Goal: Task Accomplishment & Management: Use online tool/utility

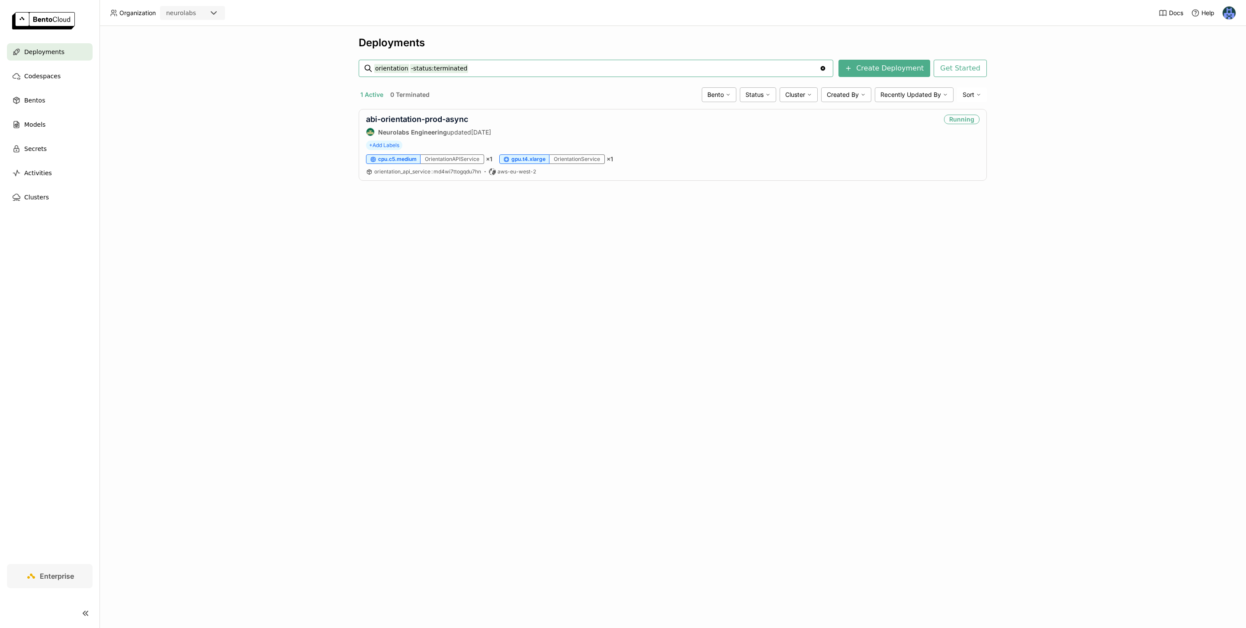
click at [451, 64] on input "orientation -status:terminated" at bounding box center [596, 68] width 445 height 14
type input "localiser"
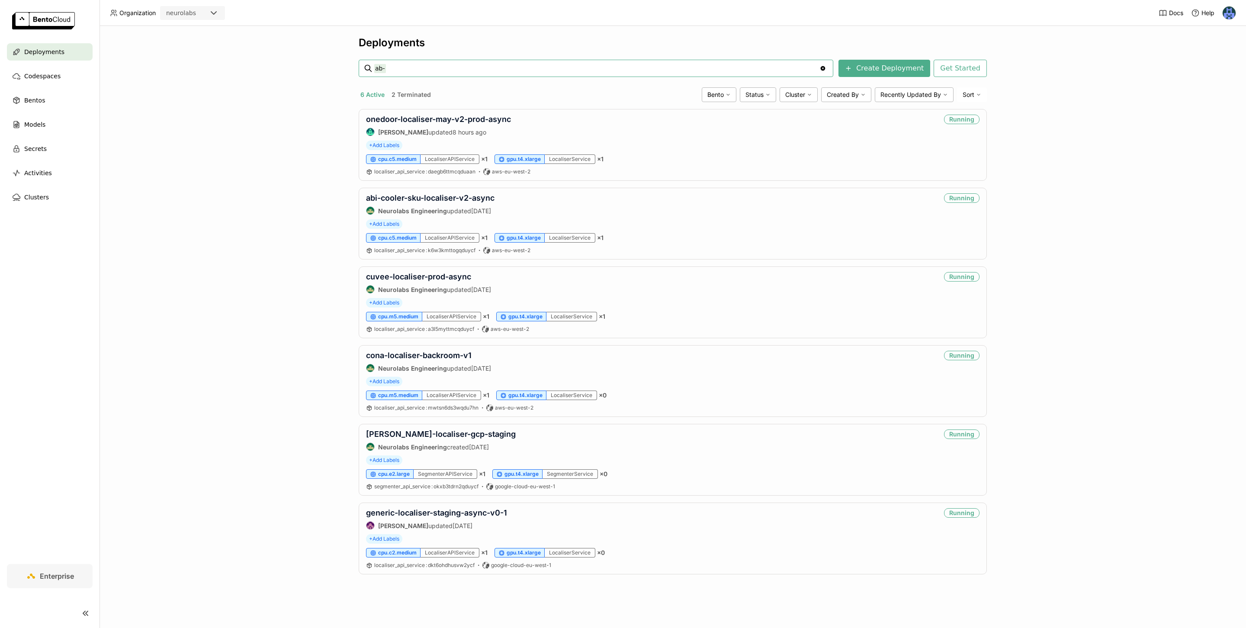
type input "ab-fi"
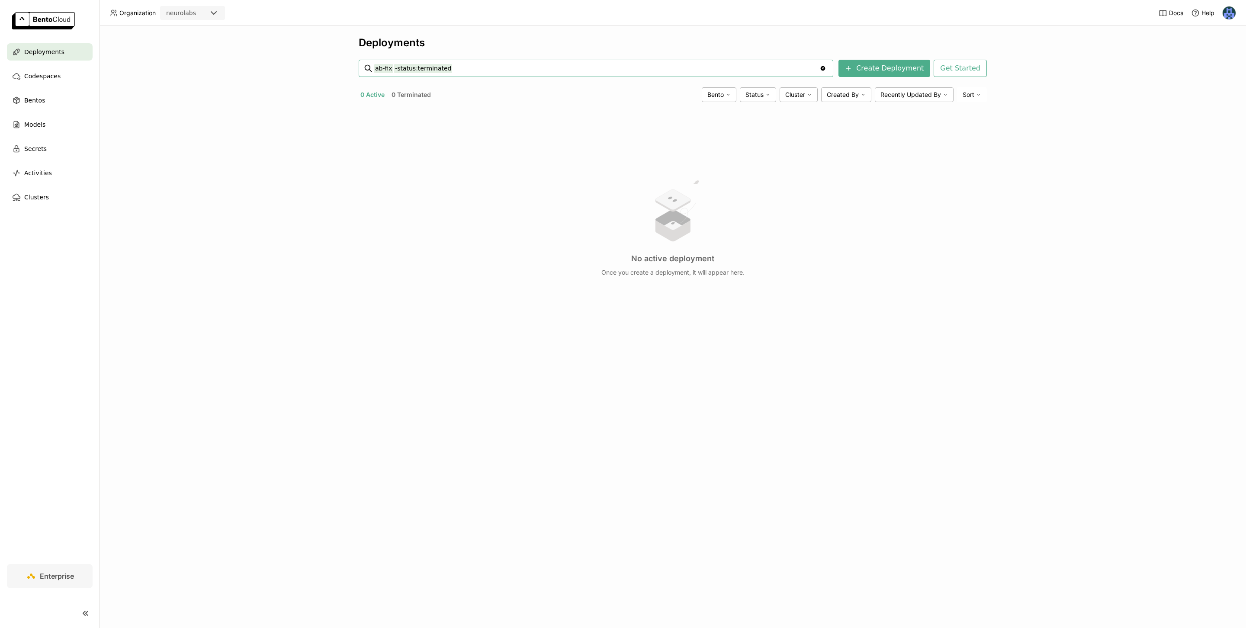
click at [476, 74] on input "ab-fix -status:terminated" at bounding box center [596, 68] width 445 height 14
type input "a"
type input "fix"
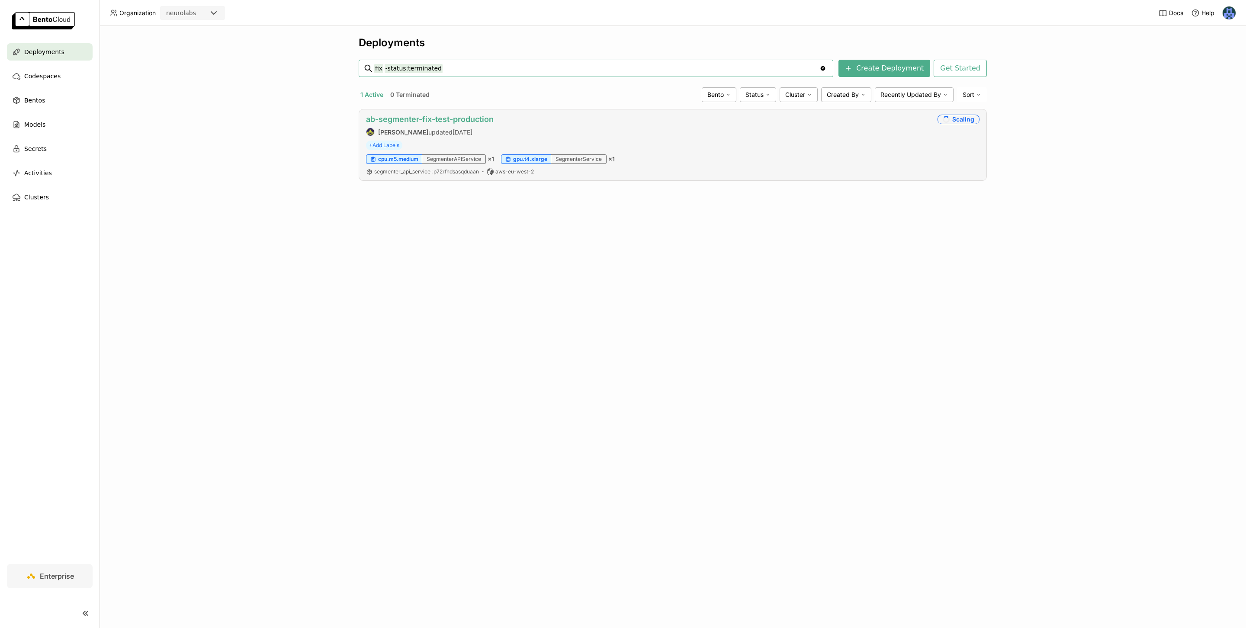
click at [484, 118] on link "ab-segmenter-fix-test-production" at bounding box center [430, 119] width 128 height 9
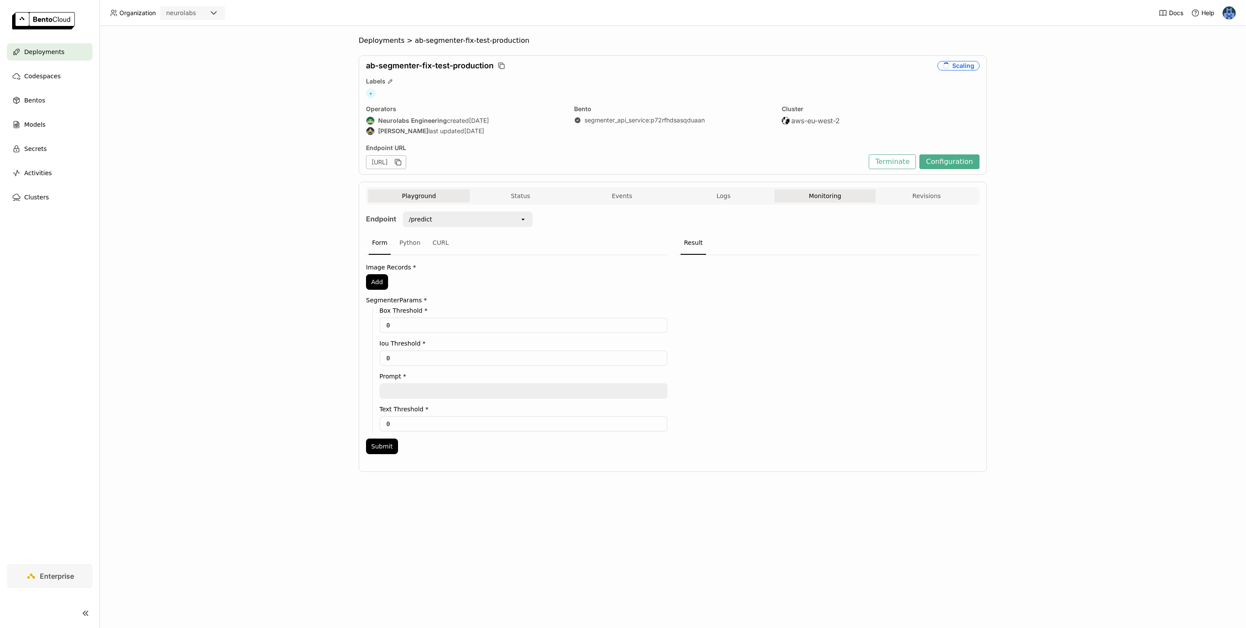
click at [806, 195] on button "Monitoring" at bounding box center [825, 195] width 102 height 13
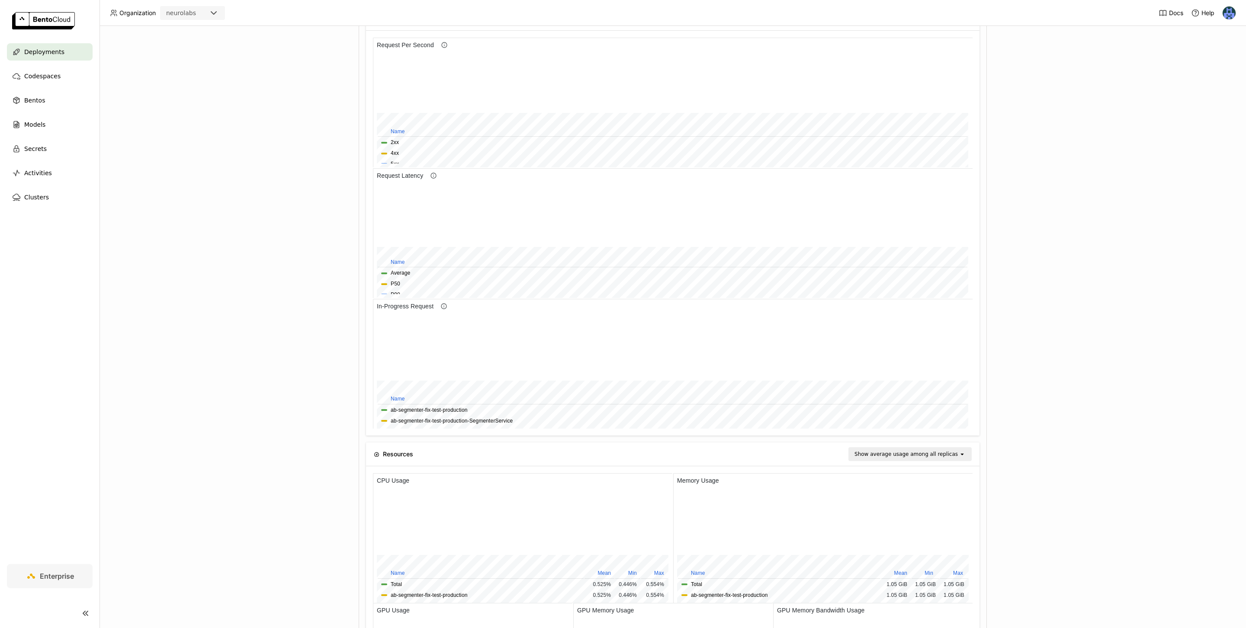
scroll to position [536, 0]
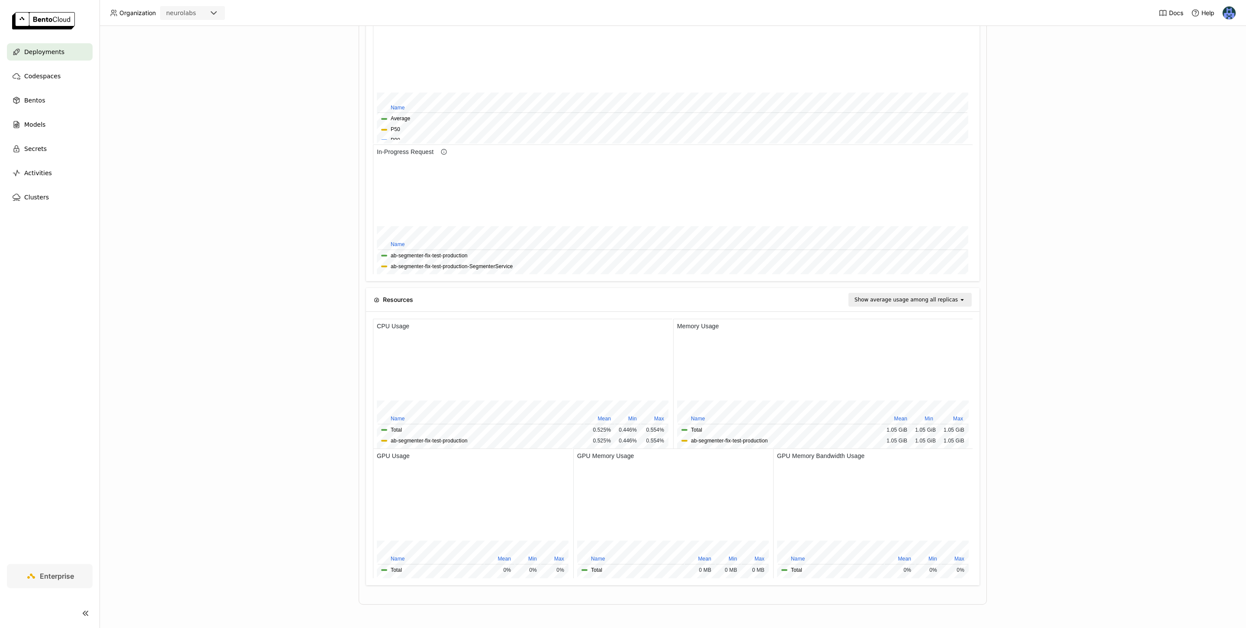
click at [1025, 216] on div "Deployments > ab-segmenter-fix-test-production ab-segmenter-fix-test-production…" at bounding box center [672, 327] width 1146 height 602
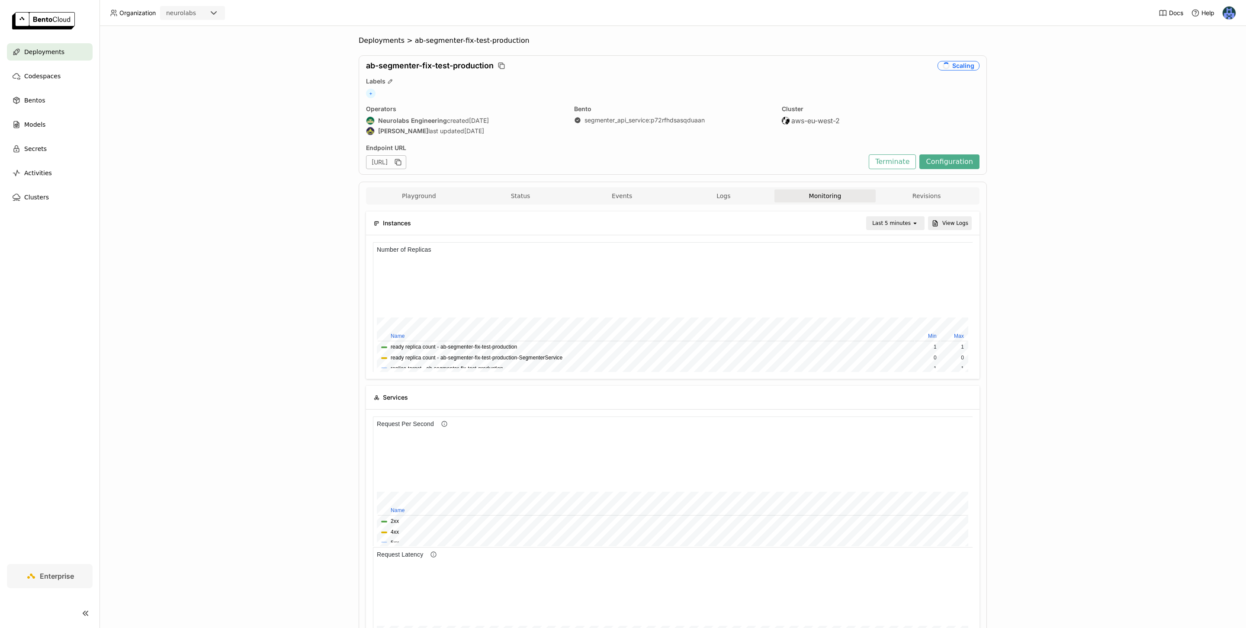
click at [1066, 118] on div "Deployments > ab-segmenter-fix-test-production ab-segmenter-fix-test-production…" at bounding box center [672, 327] width 1146 height 602
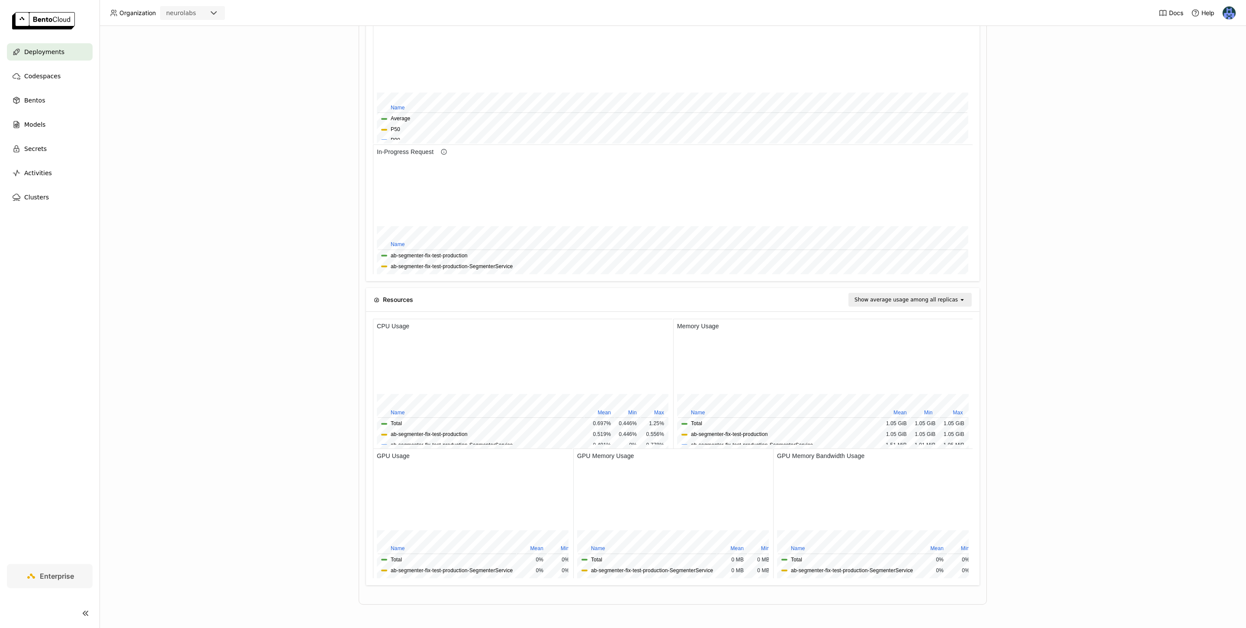
scroll to position [535, 0]
click at [1018, 187] on div "Deployments > ab-segmenter-fix-test-production ab-segmenter-fix-test-production…" at bounding box center [672, 327] width 1146 height 602
click at [1018, 186] on div "Deployments > ab-segmenter-fix-test-production ab-segmenter-fix-test-production…" at bounding box center [672, 327] width 1146 height 602
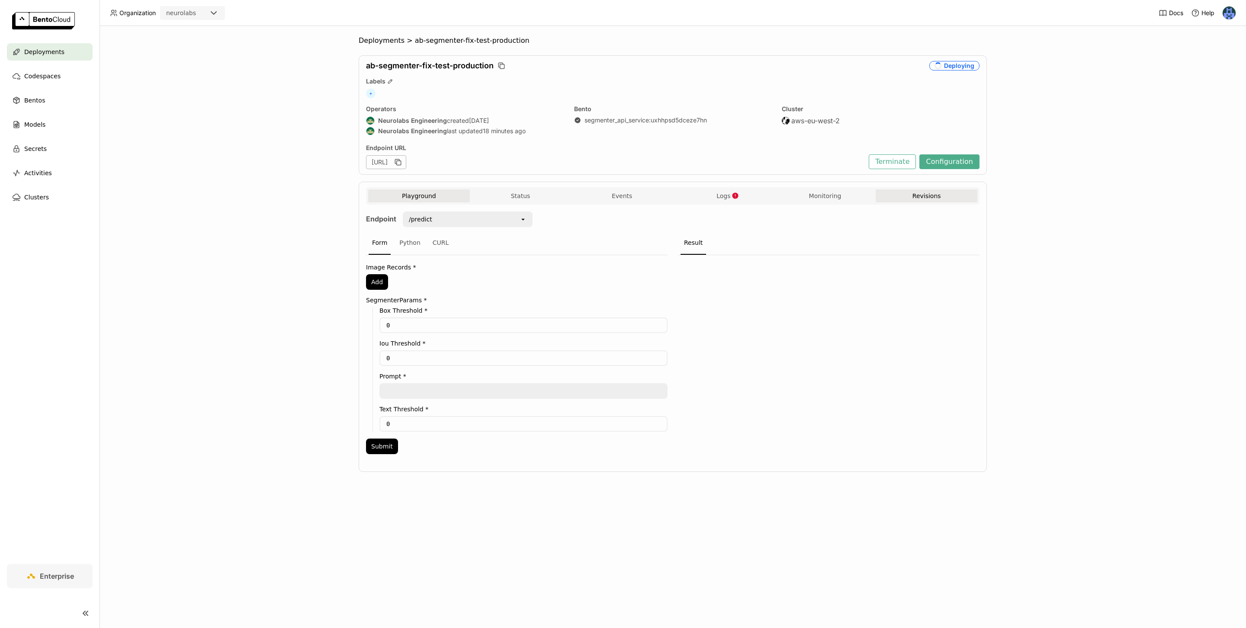
click at [913, 199] on button "Revisions" at bounding box center [926, 195] width 102 height 13
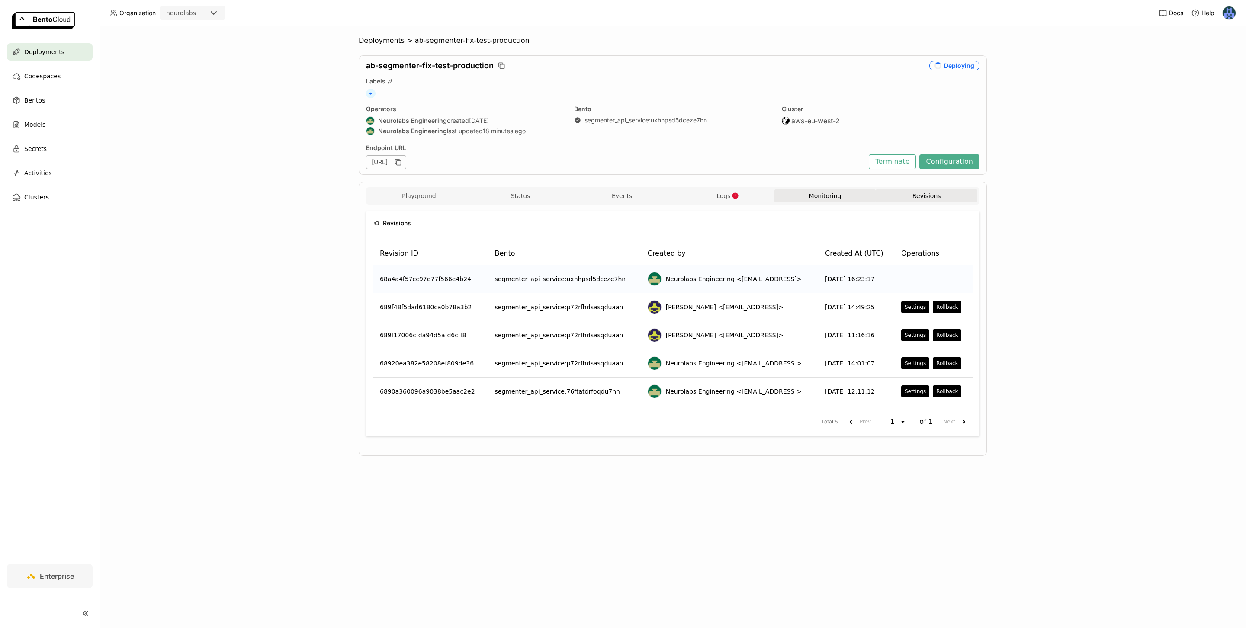
click at [839, 194] on button "Monitoring" at bounding box center [825, 195] width 102 height 13
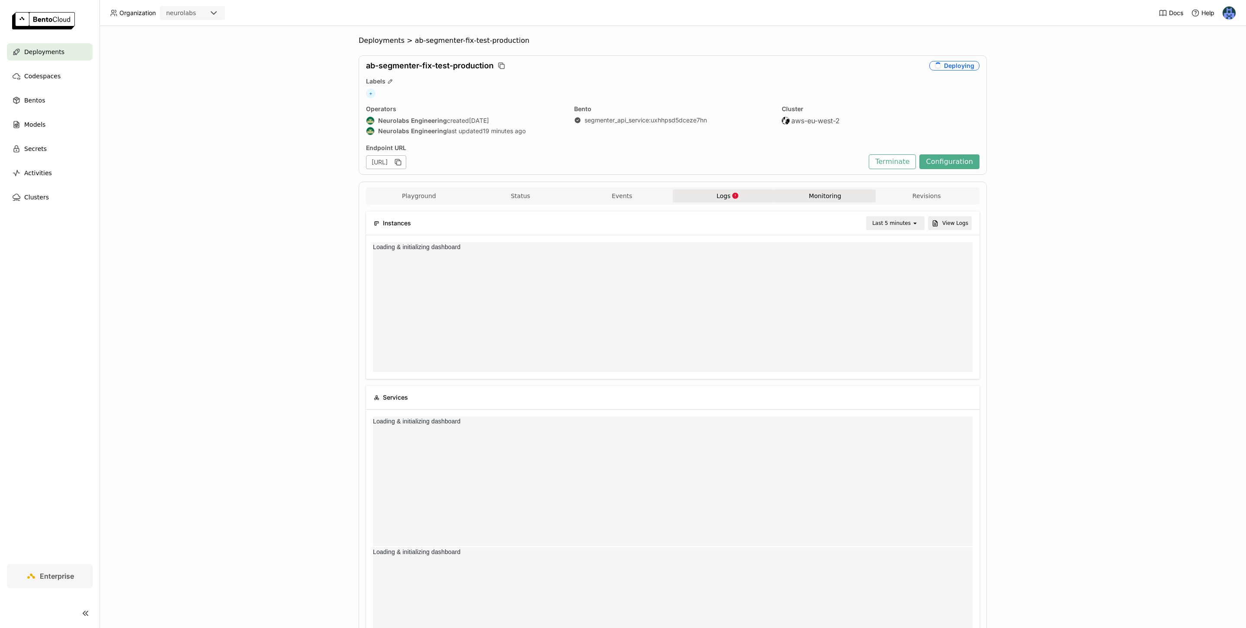
scroll to position [130, 199]
click at [736, 202] on button "Logs" at bounding box center [723, 195] width 102 height 13
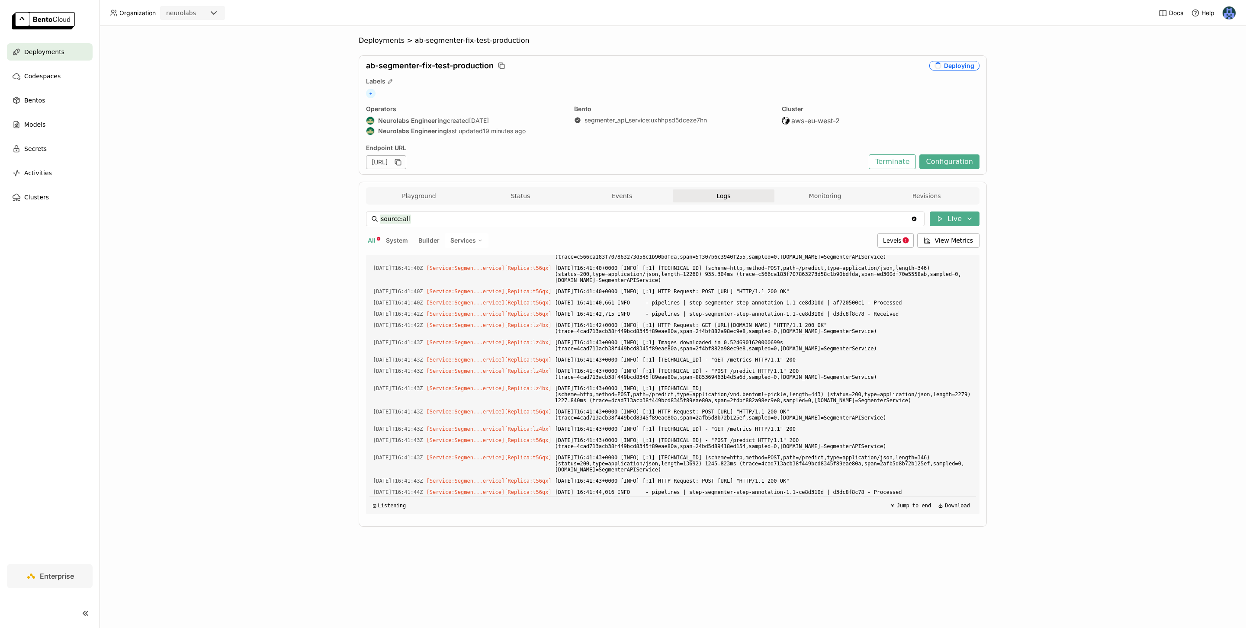
scroll to position [1177, 0]
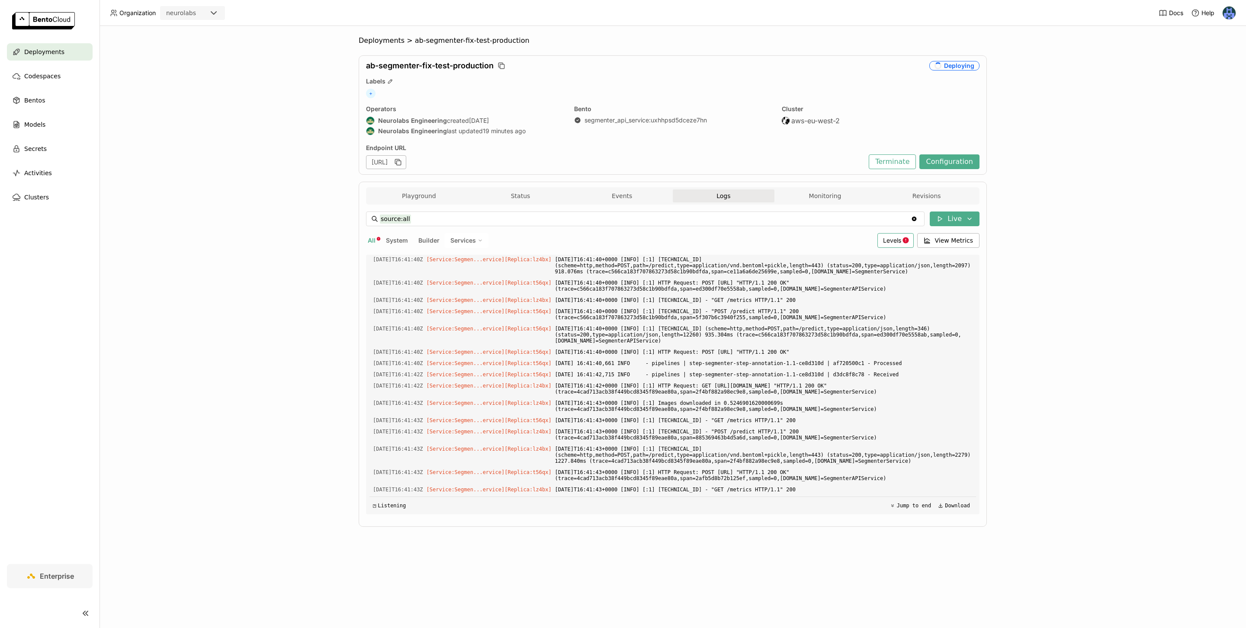
click at [903, 242] on icon at bounding box center [905, 240] width 7 height 7
click at [849, 325] on div "Error" at bounding box center [861, 324] width 93 height 10
type input "source:all level:error"
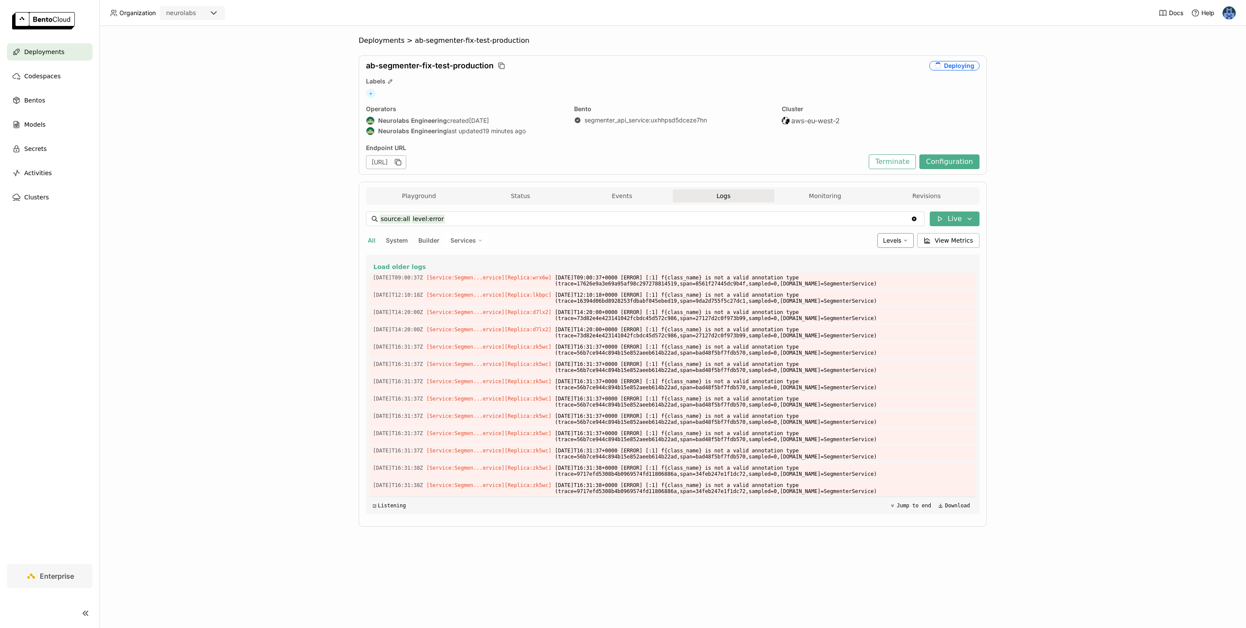
click at [898, 243] on span "Levels" at bounding box center [892, 240] width 18 height 7
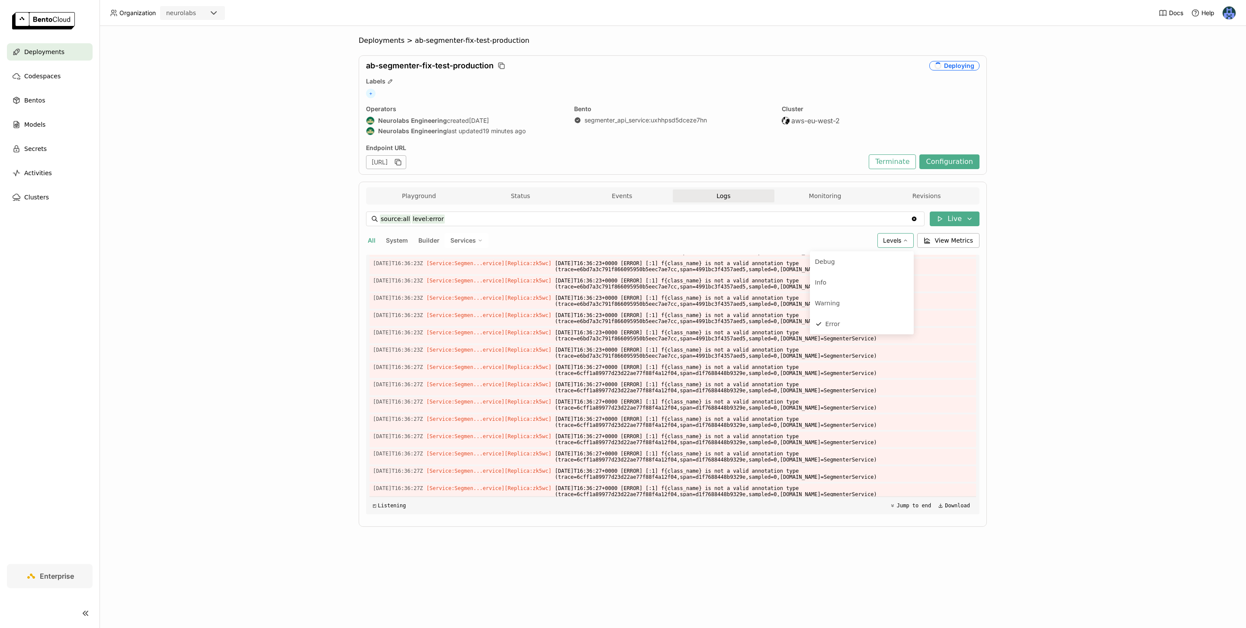
scroll to position [1209, 0]
click at [1067, 311] on div "Deployments > ab-segmenter-fix-test-production ab-segmenter-fix-test-production…" at bounding box center [672, 327] width 1146 height 602
